Goal: Navigation & Orientation: Understand site structure

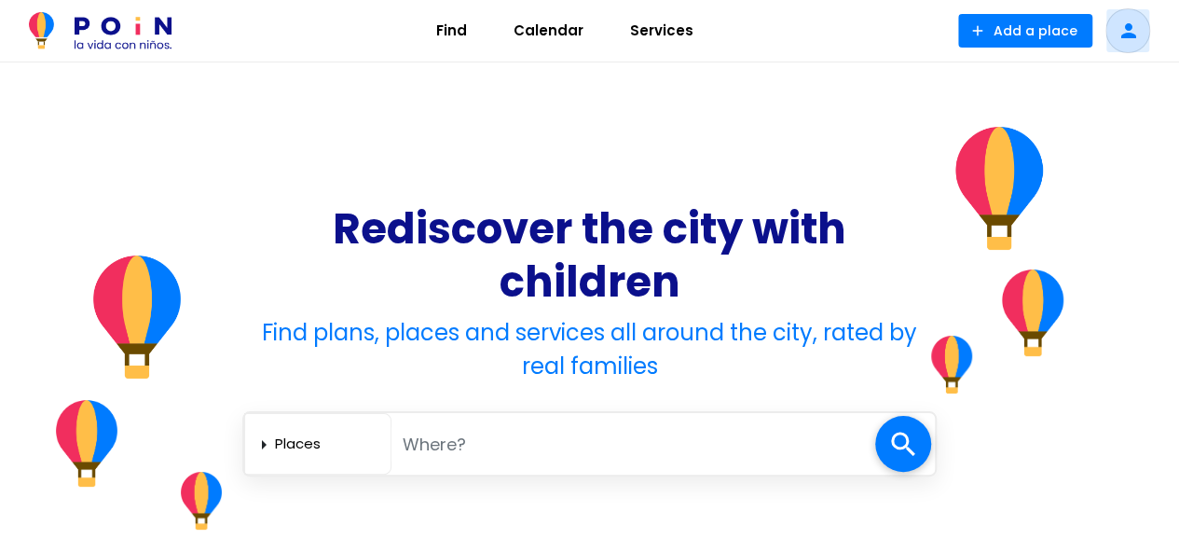
click at [1134, 31] on icon "person" at bounding box center [1125, 31] width 17 height 22
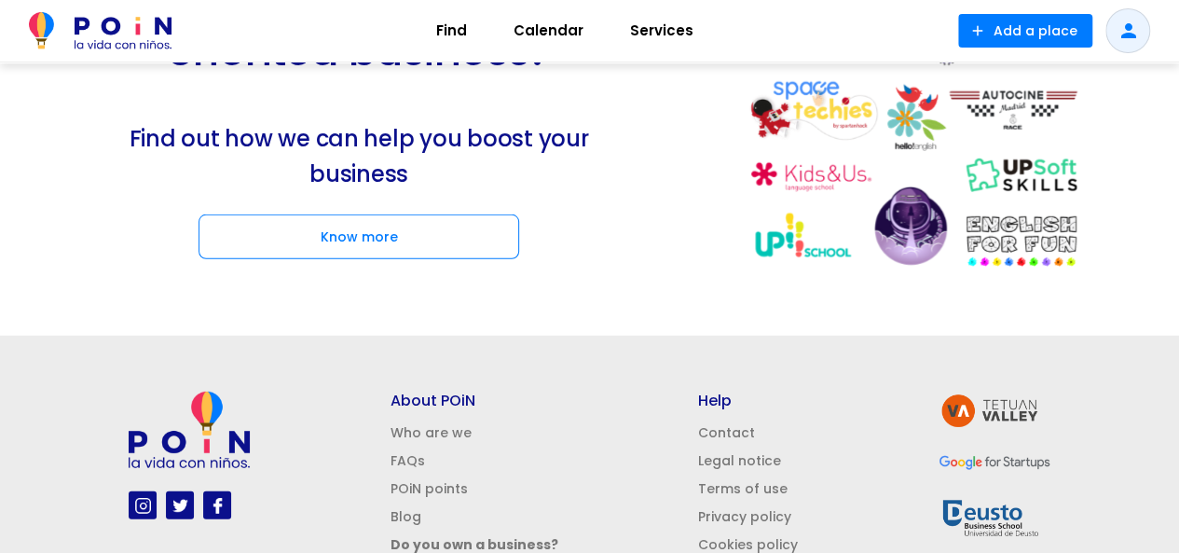
scroll to position [2675, 0]
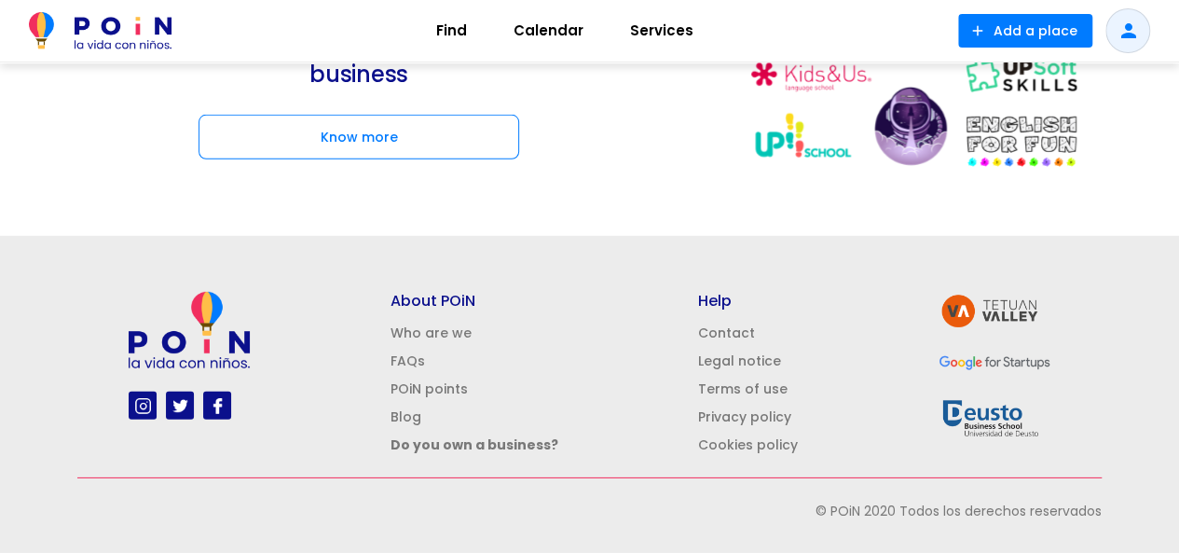
click at [748, 359] on link "Legal notice" at bounding box center [739, 360] width 83 height 19
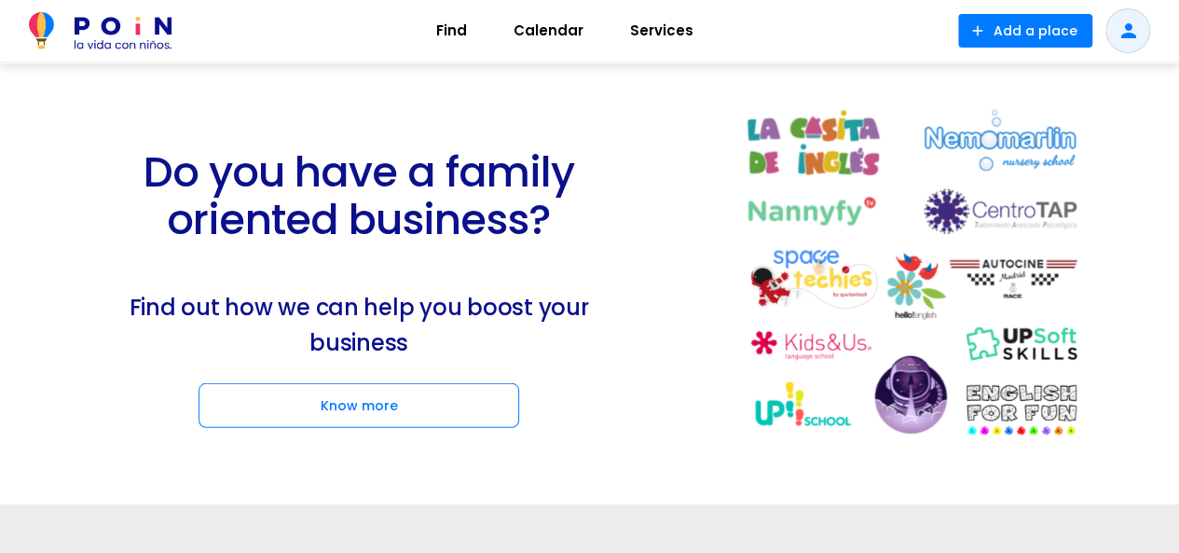
scroll to position [2675, 0]
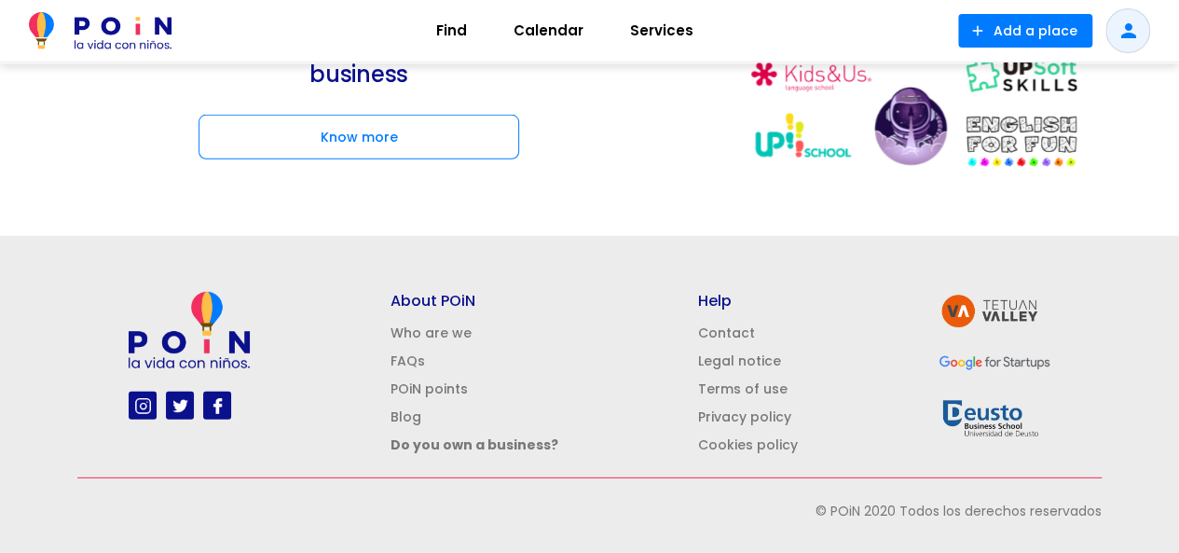
click at [751, 418] on link "Privacy policy" at bounding box center [744, 416] width 93 height 19
